Goal: Go to known website: Access a specific website the user already knows

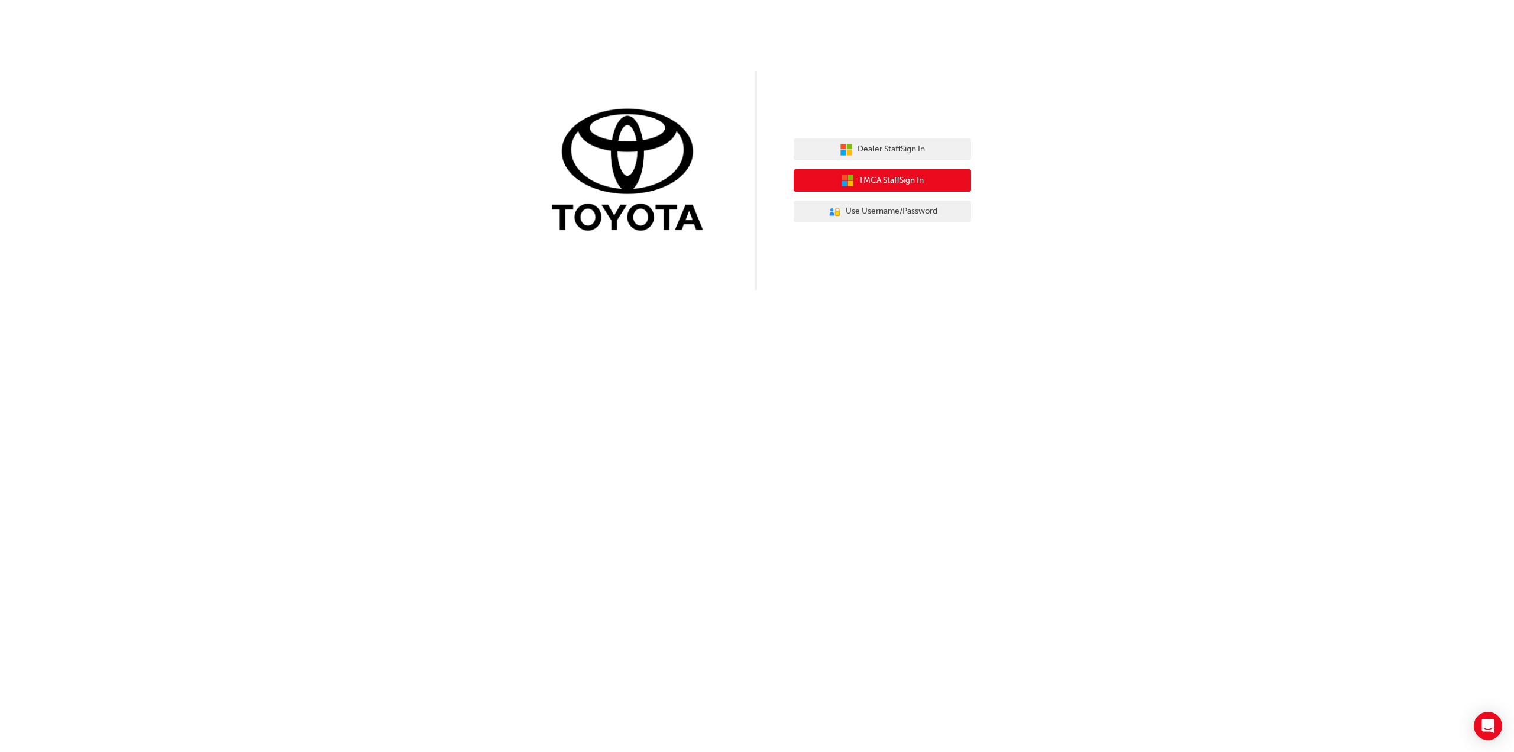
click at [901, 183] on span "TMCA Staff Sign In" at bounding box center [891, 181] width 65 height 14
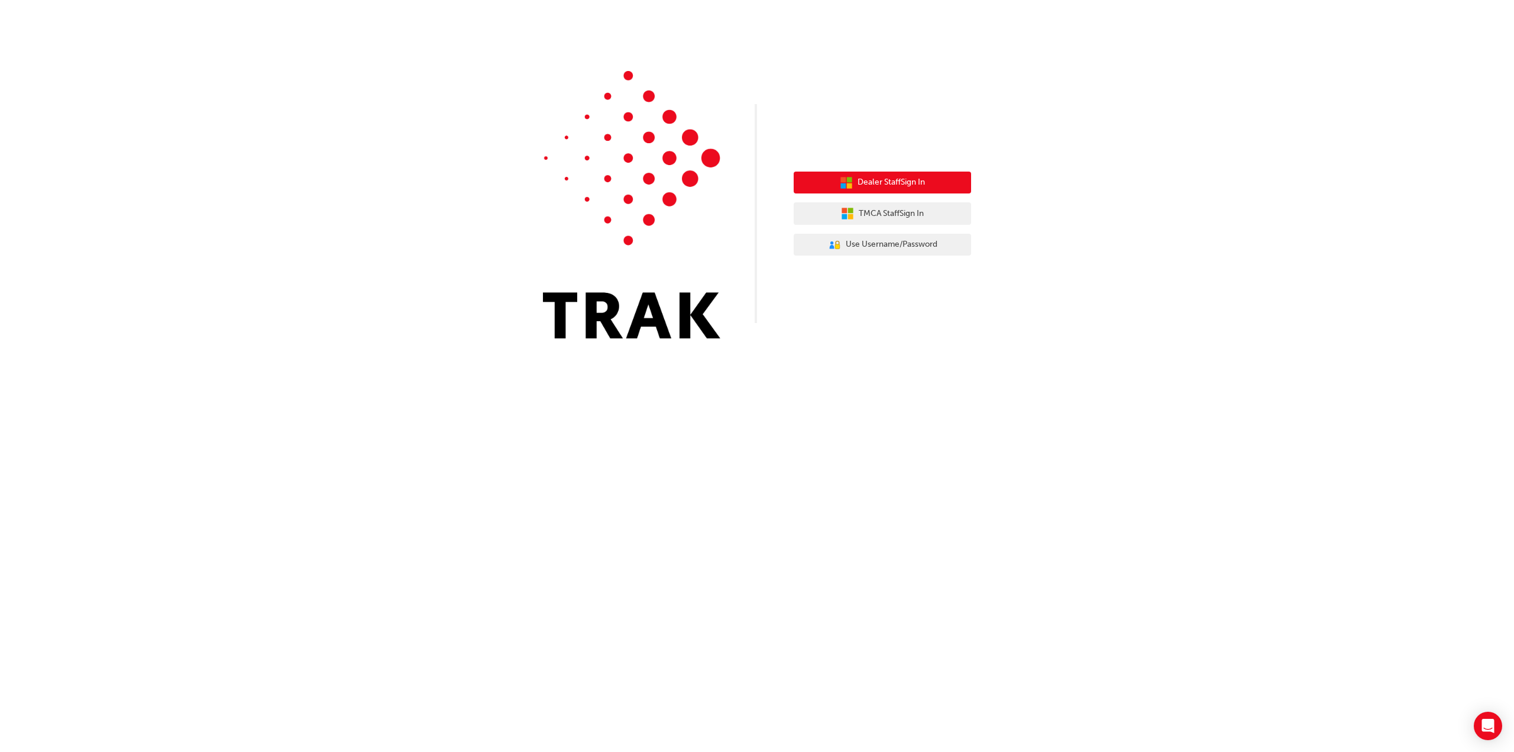
click at [889, 180] on span "Dealer Staff Sign In" at bounding box center [890, 183] width 67 height 14
